Goal: Information Seeking & Learning: Find specific page/section

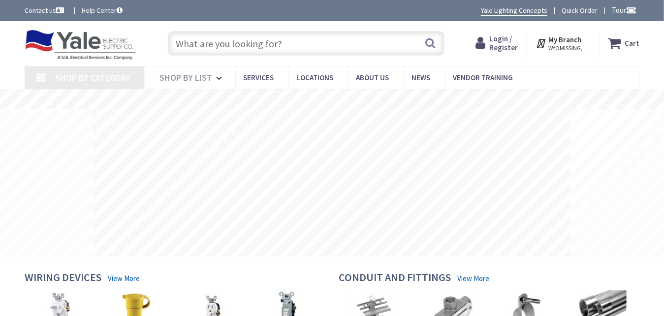
click at [271, 40] on input "text" at bounding box center [306, 43] width 276 height 25
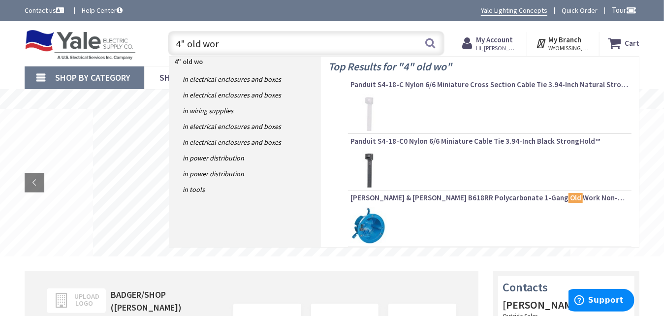
type input "4" old work"
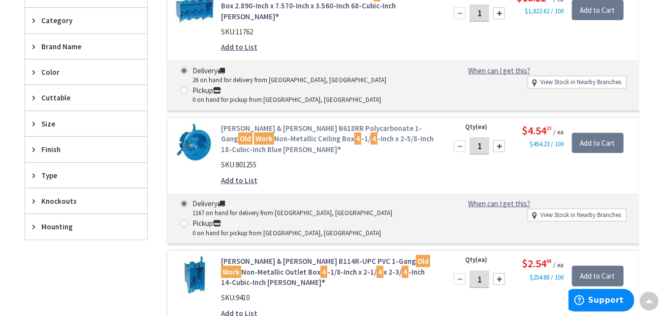
scroll to position [296, 0]
click at [321, 123] on link "Thomas & Betts B618RR Polycarbonate 1-Gang Old Work Non-Metallic Ceiling Box 4 …" at bounding box center [328, 138] width 214 height 31
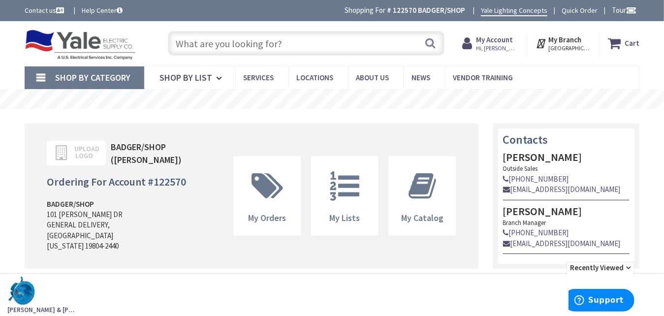
click at [260, 42] on input "text" at bounding box center [306, 43] width 276 height 25
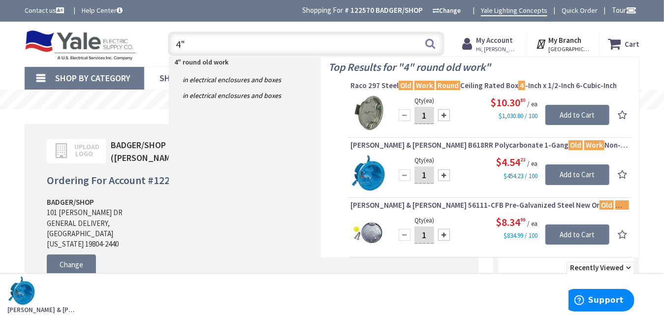
type input "4"
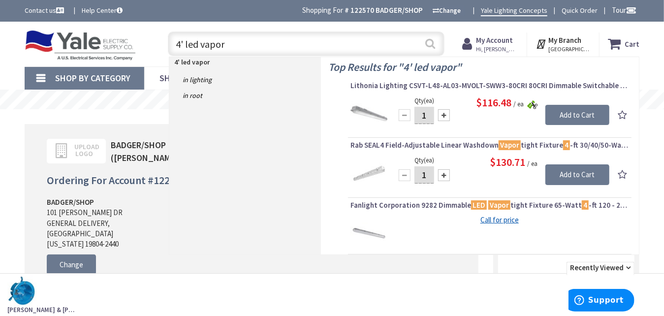
type input "4' led vapor"
click at [430, 42] on button "Search" at bounding box center [430, 43] width 13 height 22
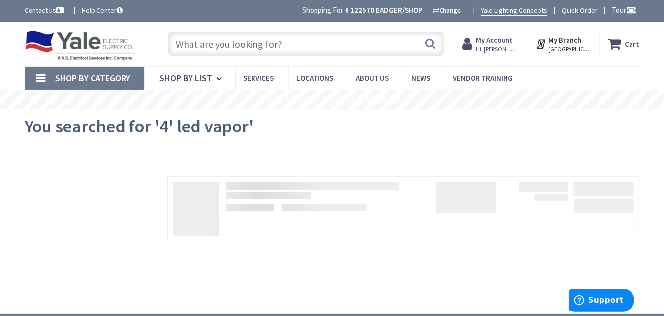
click at [298, 48] on input "text" at bounding box center [306, 43] width 276 height 25
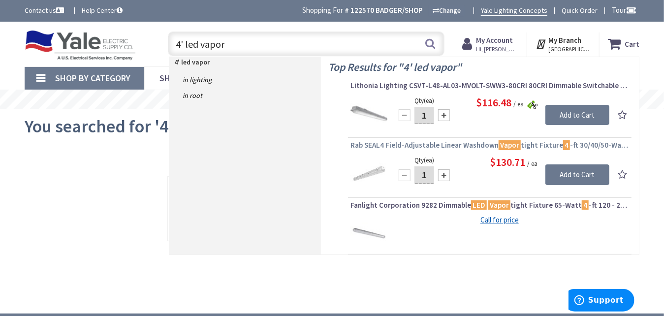
type input "4' led vapor"
click at [457, 143] on span "Rab SEAL4 Field-Adjustable Linear Washdown Vapor tight Fixture 4 -ft 30/40/50-W…" at bounding box center [489, 145] width 278 height 10
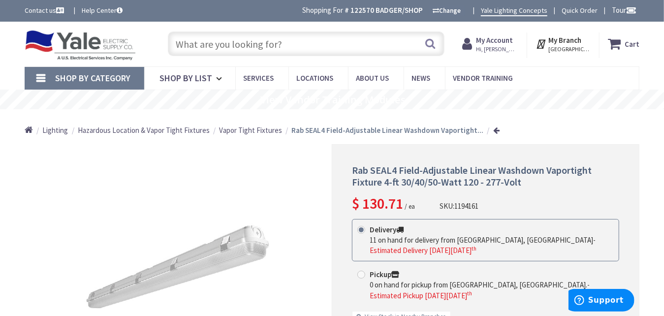
click at [282, 43] on input "text" at bounding box center [306, 43] width 276 height 25
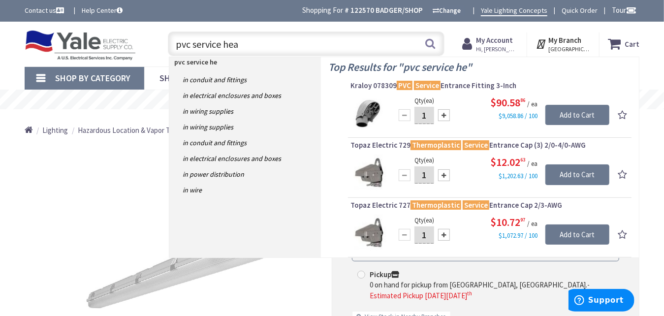
type input "pvc service head"
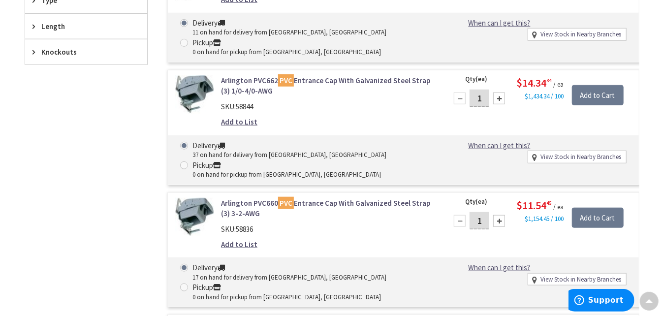
scroll to position [445, 0]
